Goal: Information Seeking & Learning: Learn about a topic

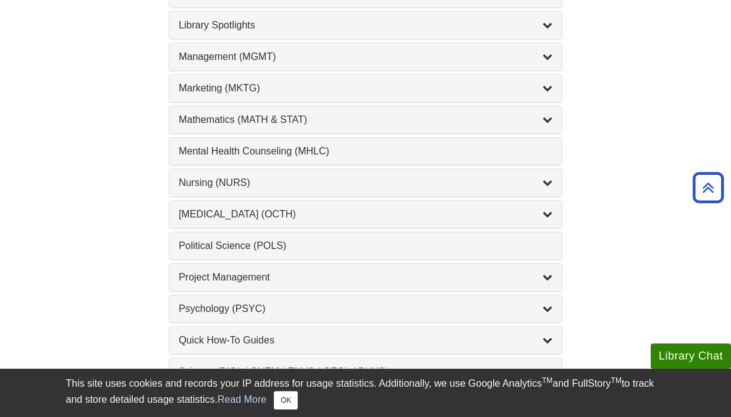
scroll to position [1137, 0]
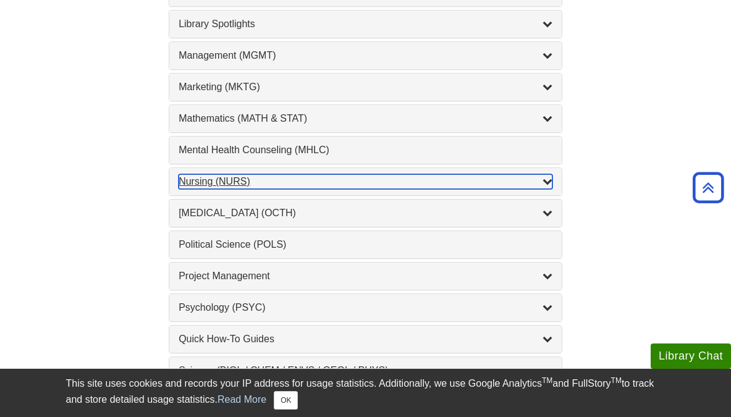
click at [270, 188] on div "Nursing (NURS) , 14 guides" at bounding box center [366, 181] width 374 height 15
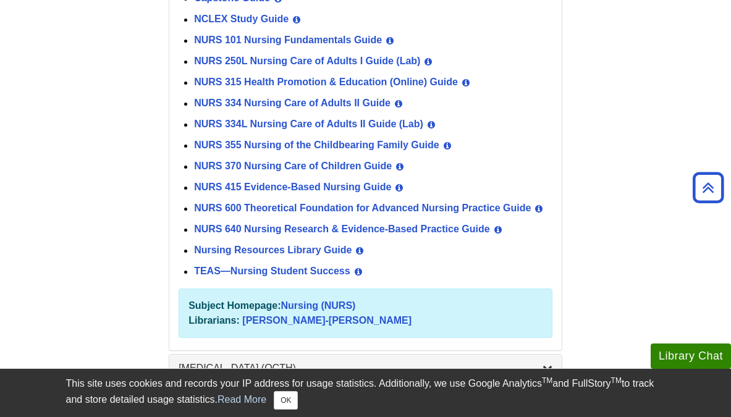
scroll to position [1403, 0]
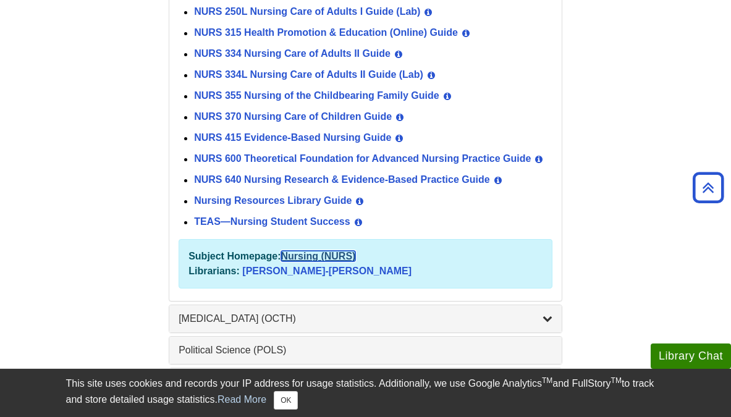
click at [308, 261] on link "Nursing (NURS)" at bounding box center [318, 256] width 75 height 11
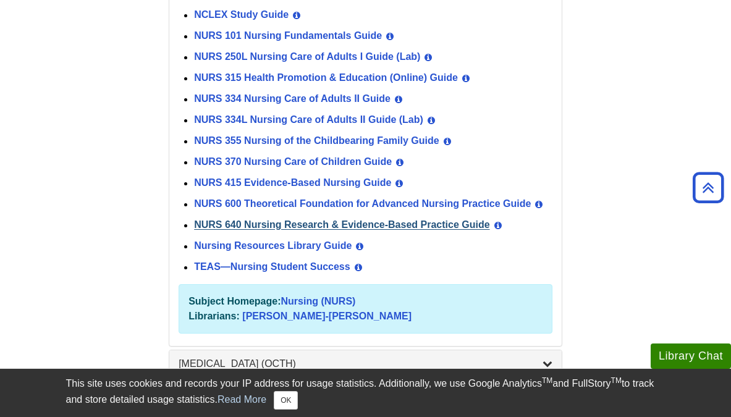
scroll to position [1357, 0]
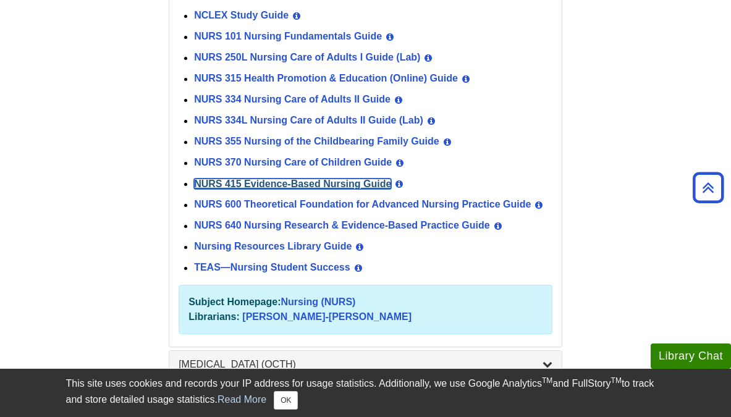
click at [331, 179] on link "NURS 415 Evidence-Based Nursing Guide" at bounding box center [292, 184] width 197 height 11
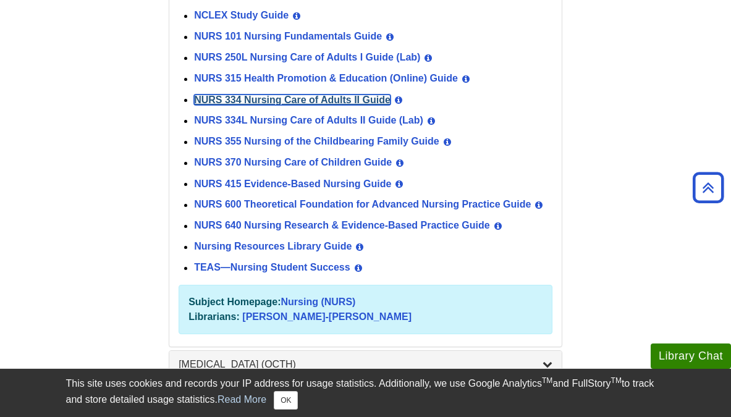
click at [354, 102] on link "NURS 334 Nursing Care of Adults II Guide" at bounding box center [292, 100] width 197 height 11
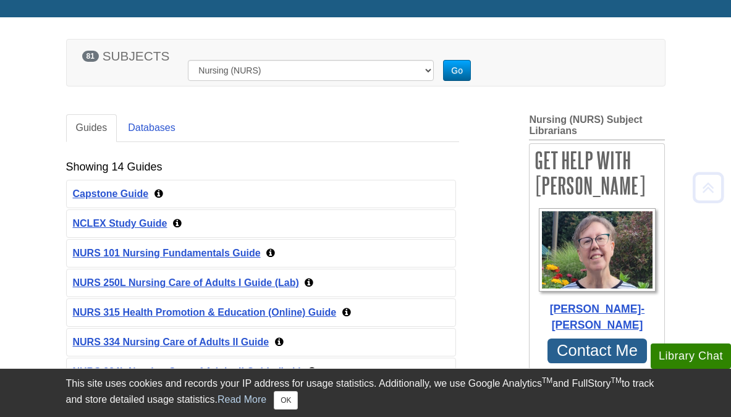
scroll to position [150, 0]
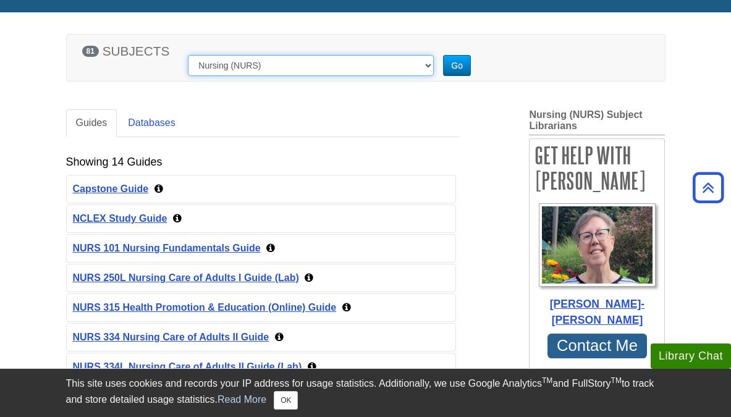
click at [283, 67] on select "[MEDICAL_DATA] Guide Student Guide to Using the Library Accounting, Finance & E…" at bounding box center [311, 65] width 246 height 21
click at [188, 55] on select "[MEDICAL_DATA] Guide Student Guide to Using the Library Accounting, Finance & E…" at bounding box center [311, 65] width 246 height 21
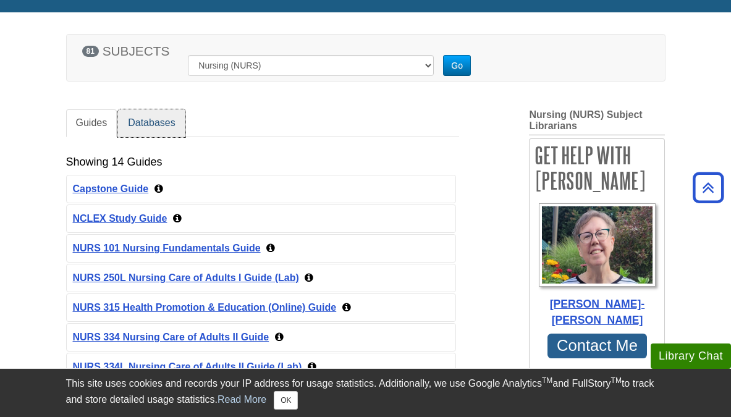
click at [182, 127] on link "Databases" at bounding box center [151, 123] width 67 height 28
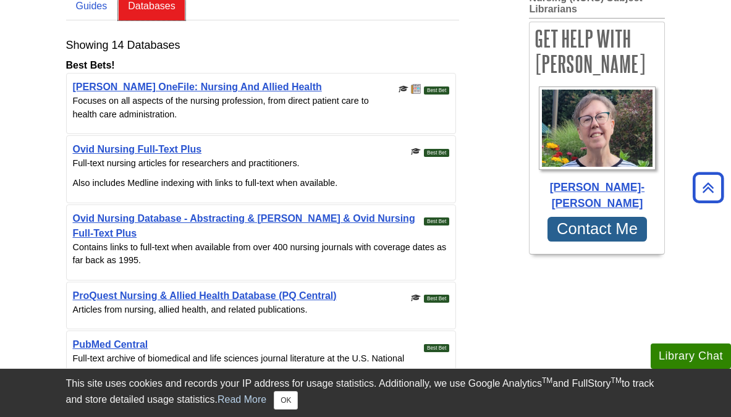
scroll to position [267, 0]
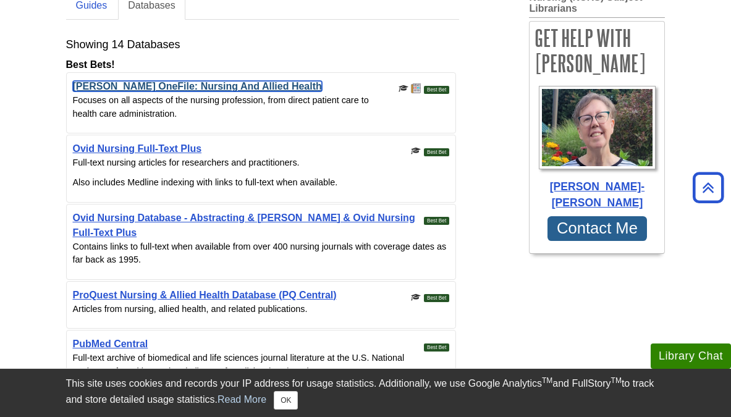
click at [210, 88] on link "[PERSON_NAME] OneFile: Nursing And Allied Health" at bounding box center [197, 86] width 249 height 11
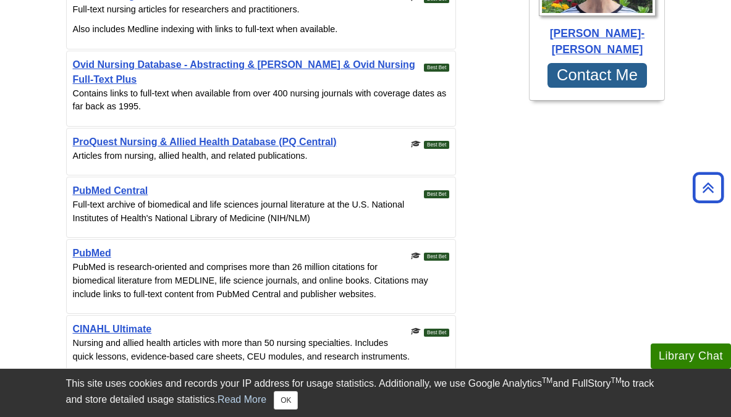
scroll to position [466, 0]
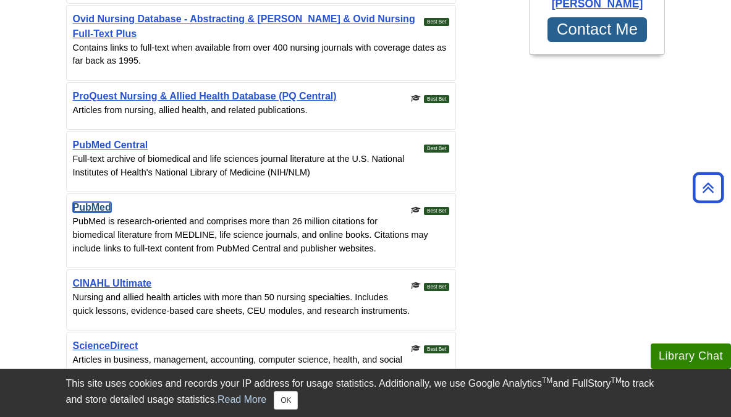
click at [98, 212] on link "PubMed" at bounding box center [92, 207] width 38 height 11
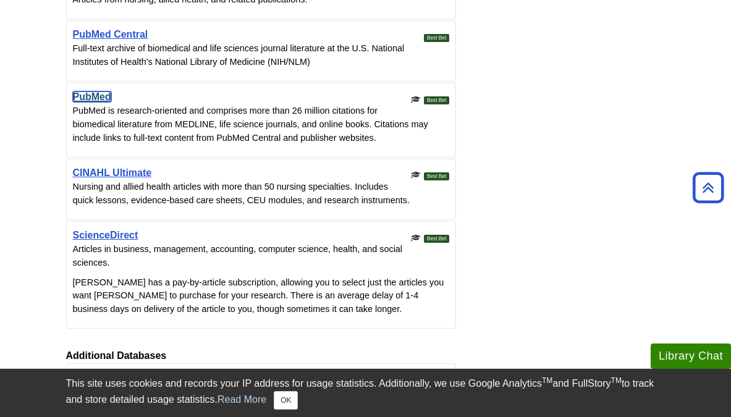
scroll to position [582, 0]
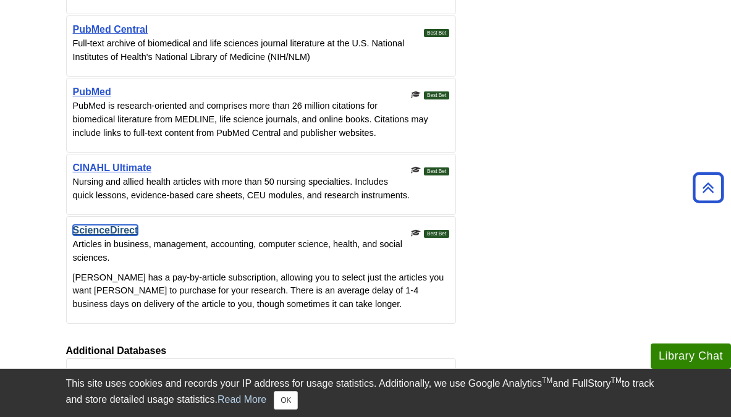
click at [114, 229] on link "ScienceDirect" at bounding box center [106, 230] width 66 height 11
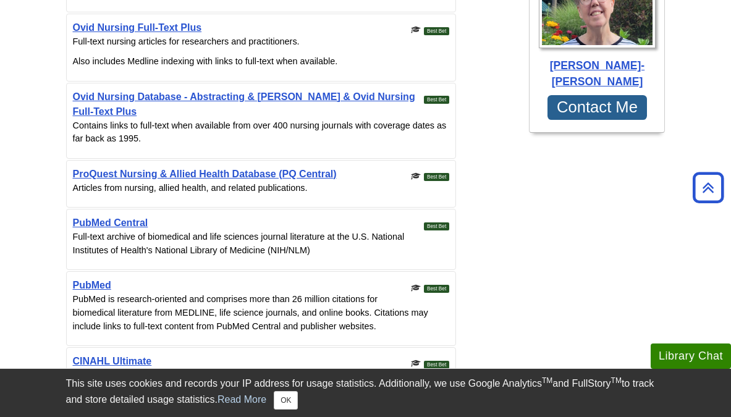
scroll to position [0, 0]
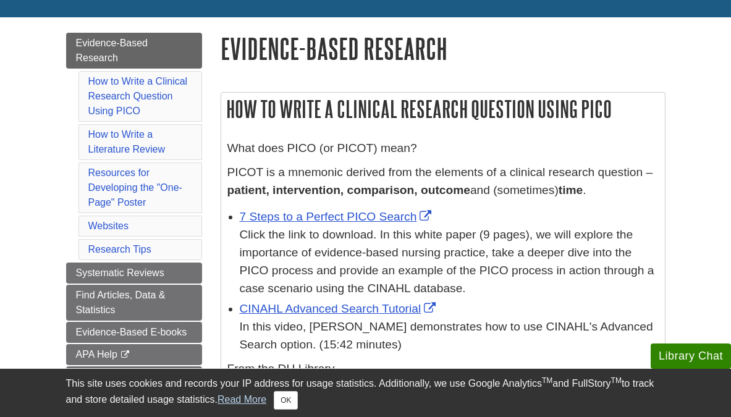
scroll to position [128, 0]
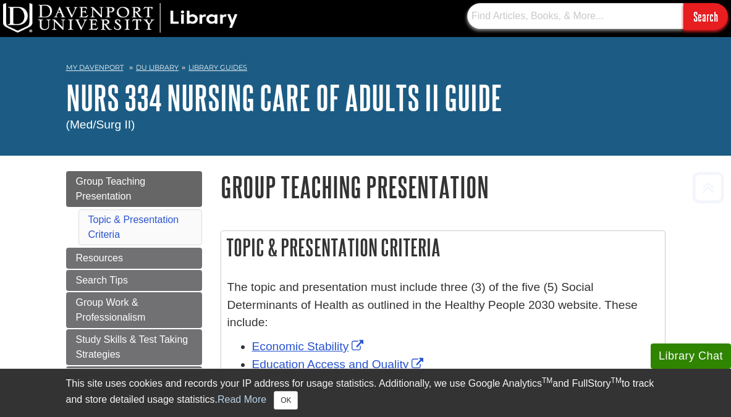
click at [599, 13] on input "text" at bounding box center [575, 16] width 216 height 26
type input "immunoglobulin m"
click at [684, 3] on input "Search" at bounding box center [706, 16] width 45 height 27
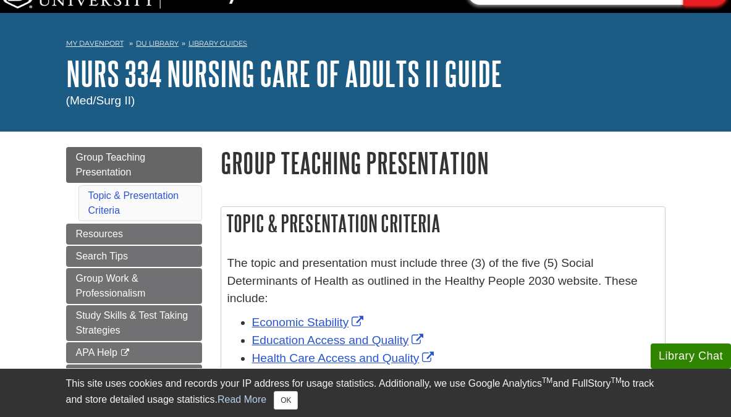
scroll to position [25, 0]
